Goal: Information Seeking & Learning: Learn about a topic

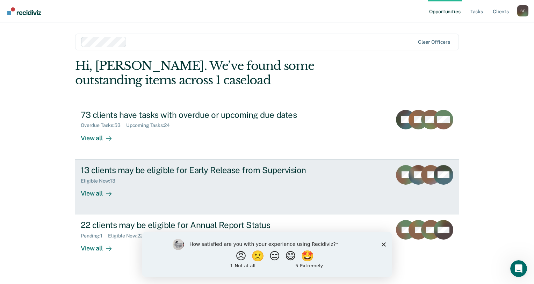
click at [96, 200] on link "13 clients may be eligible for Early Release from Supervision Eligible Now : 13…" at bounding box center [266, 186] width 383 height 55
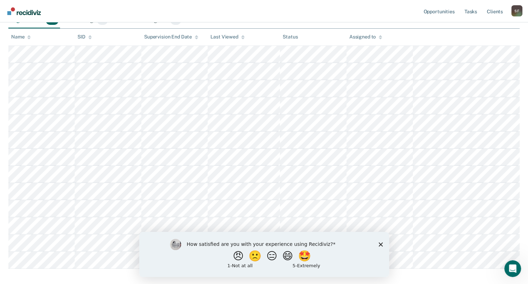
scroll to position [105, 0]
click at [380, 245] on icon "Close survey" at bounding box center [381, 244] width 4 height 4
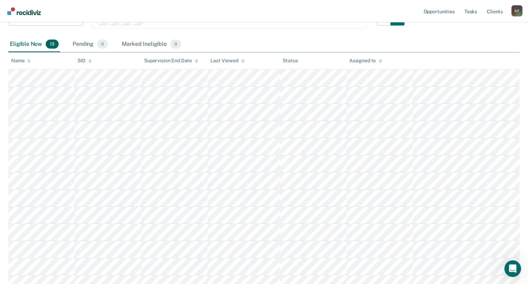
scroll to position [0, 0]
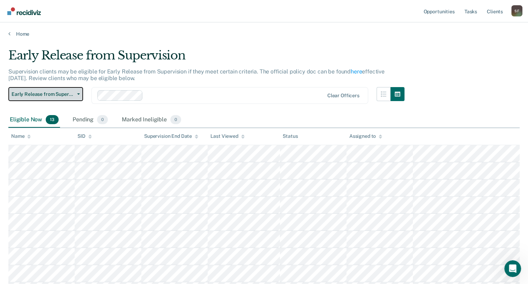
click at [80, 95] on button "Early Release from Supervision" at bounding box center [45, 94] width 75 height 14
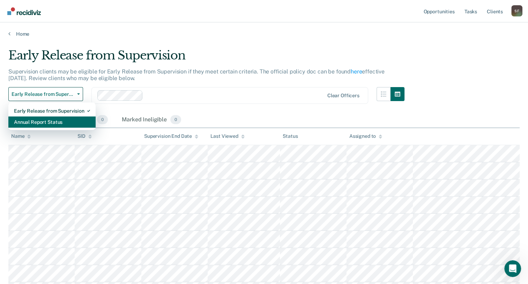
click at [48, 123] on div "Annual Report Status" at bounding box center [52, 121] width 76 height 11
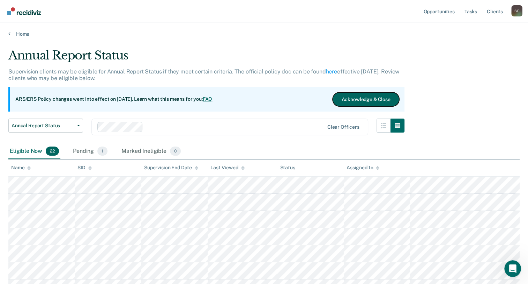
click at [372, 99] on button "Acknowledge & Close" at bounding box center [366, 99] width 66 height 14
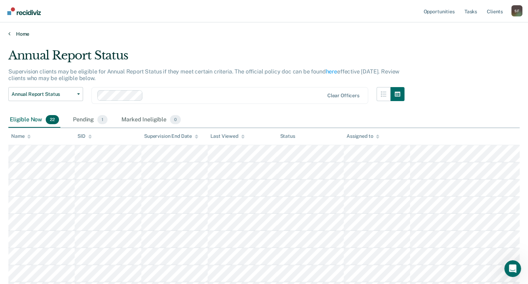
click at [20, 34] on link "Home" at bounding box center [264, 34] width 512 height 6
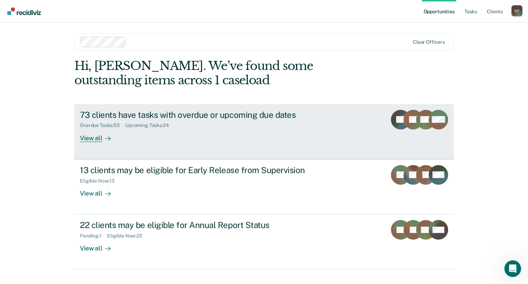
click at [205, 116] on div "73 clients have tasks with overdue or upcoming due dates" at bounding box center [202, 115] width 245 height 10
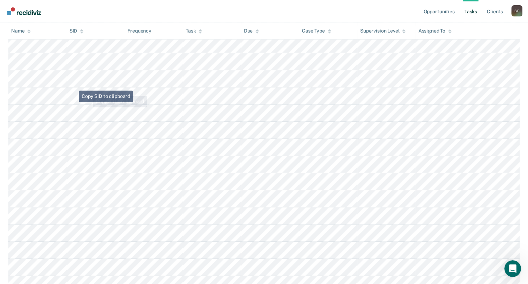
scroll to position [279, 0]
click at [28, 29] on icon at bounding box center [28, 31] width 3 height 5
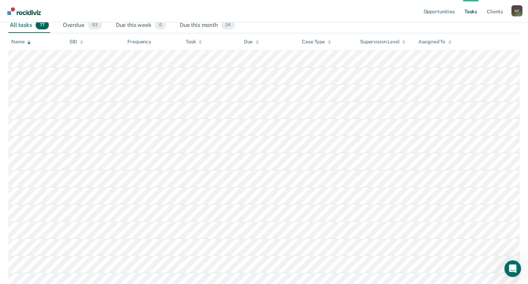
scroll to position [105, 0]
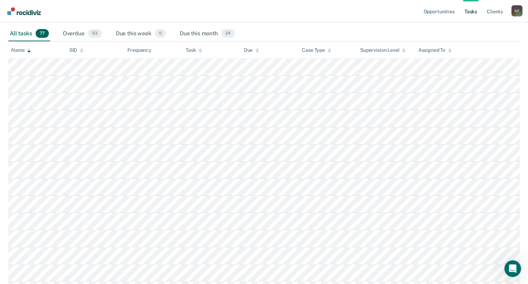
click at [29, 49] on icon at bounding box center [28, 49] width 3 height 2
click at [29, 48] on icon at bounding box center [28, 50] width 3 height 5
click at [28, 49] on icon at bounding box center [28, 50] width 3 height 5
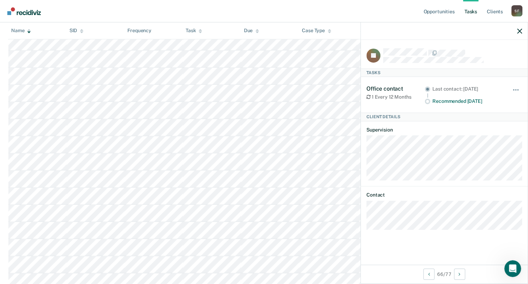
scroll to position [1246, 0]
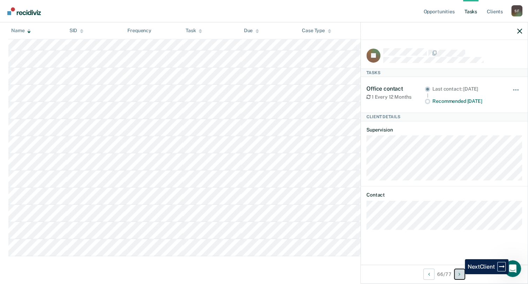
click at [460, 274] on icon "Next Client" at bounding box center [460, 273] width 2 height 5
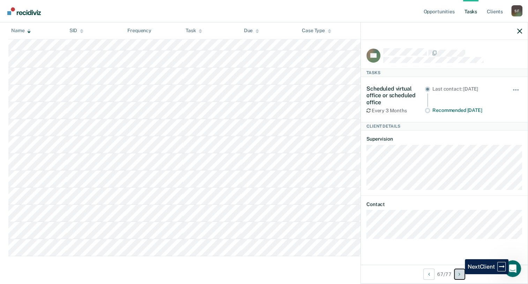
click at [460, 274] on icon "Next Client" at bounding box center [460, 273] width 2 height 5
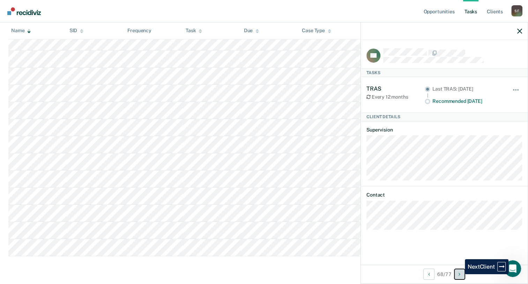
click at [460, 274] on icon "Next Client" at bounding box center [460, 273] width 2 height 5
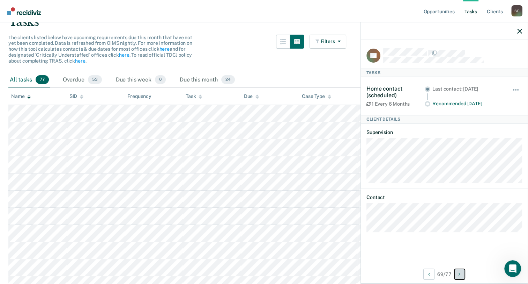
scroll to position [0, 0]
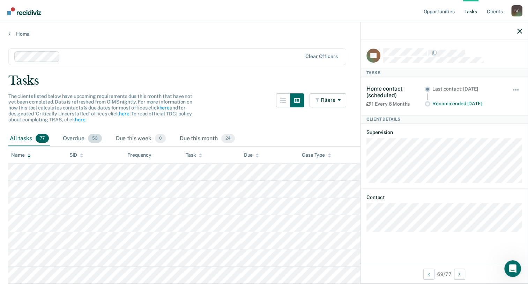
click at [79, 137] on div "Overdue 53" at bounding box center [82, 138] width 42 height 15
click at [214, 138] on div "Due this month 24" at bounding box center [207, 138] width 58 height 15
click at [29, 153] on icon at bounding box center [28, 154] width 3 height 2
click at [79, 135] on div "Overdue 53" at bounding box center [82, 138] width 42 height 15
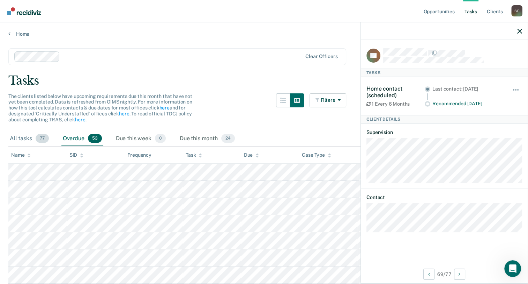
click at [25, 137] on div "All tasks 77" at bounding box center [29, 138] width 42 height 15
click at [212, 138] on div "Due this month 24" at bounding box center [207, 138] width 58 height 15
click at [199, 153] on icon at bounding box center [200, 155] width 3 height 5
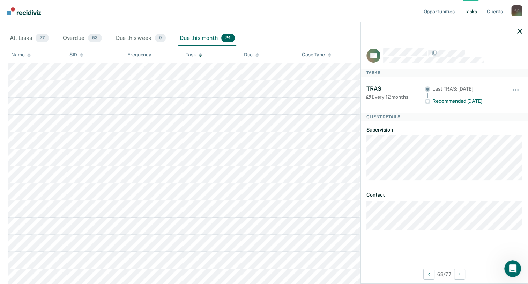
scroll to position [60, 0]
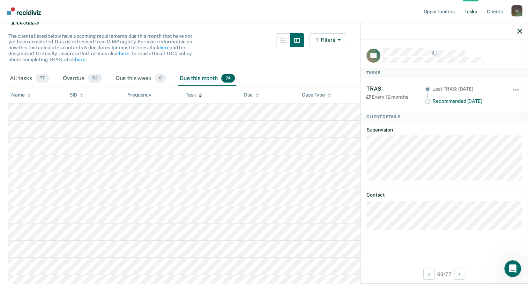
click at [200, 95] on icon at bounding box center [200, 95] width 3 height 5
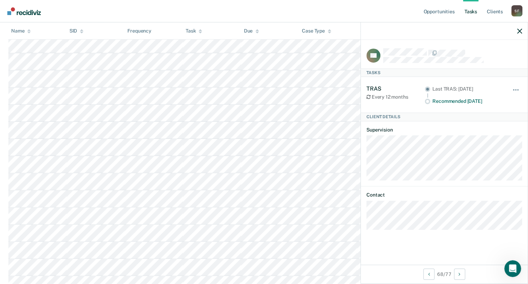
scroll to position [95, 0]
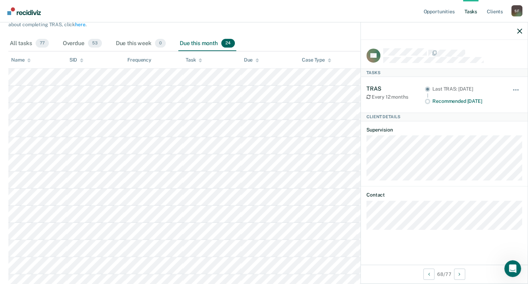
click at [200, 58] on icon at bounding box center [200, 60] width 3 height 5
